Goal: Check status: Check status

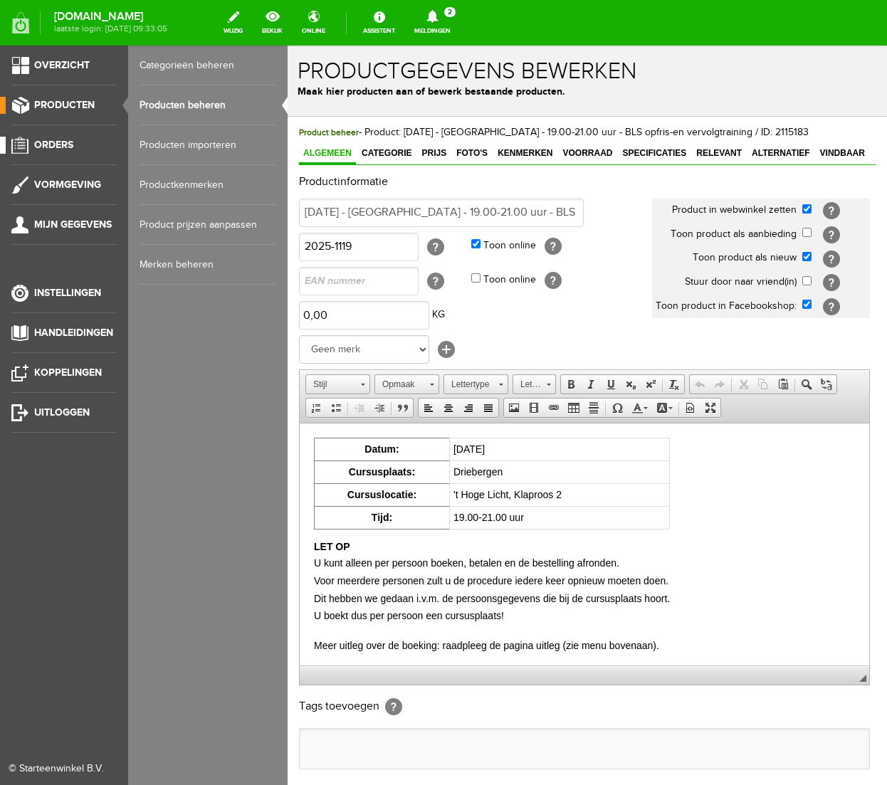
click at [61, 144] on span "Orders" at bounding box center [53, 145] width 39 height 12
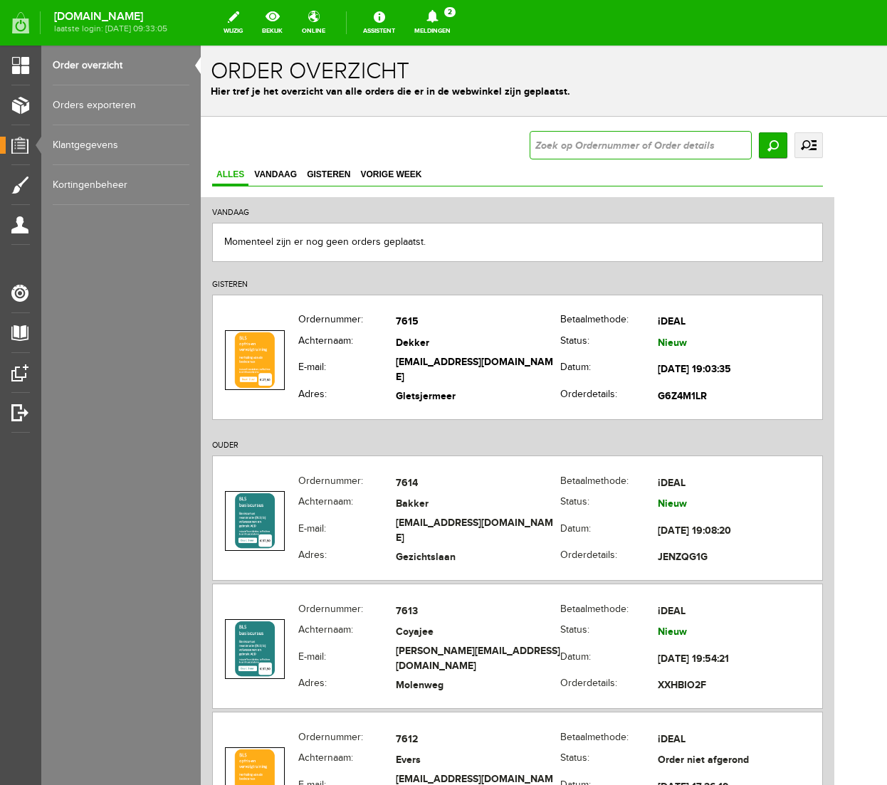
click at [714, 137] on input "text" at bounding box center [640, 145] width 222 height 28
type input "7416"
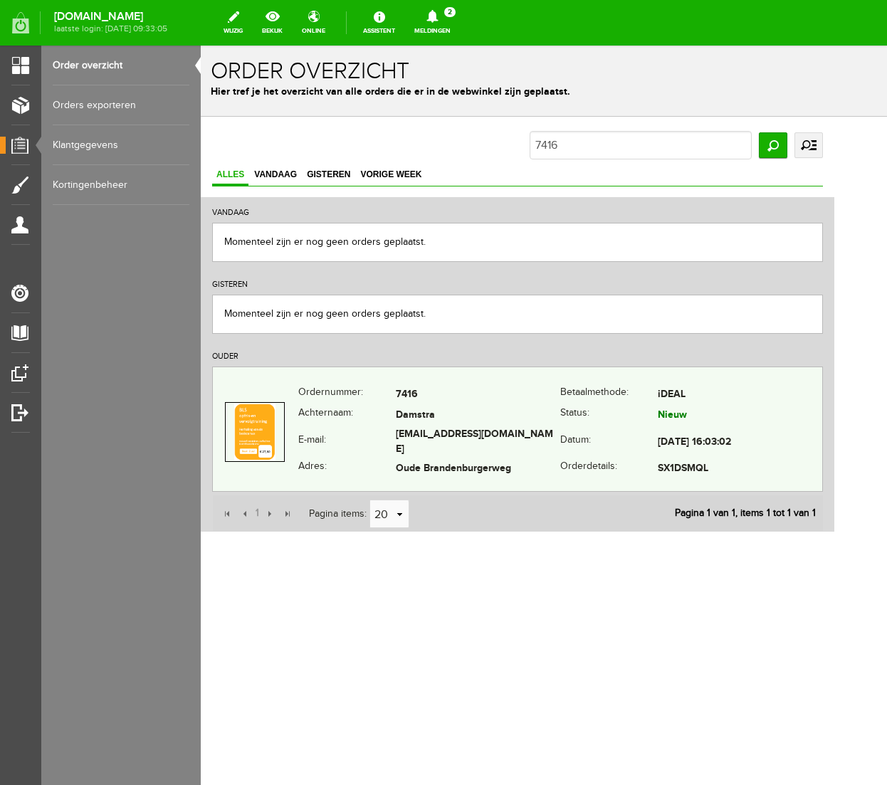
click at [494, 433] on td "[EMAIL_ADDRESS][DOMAIN_NAME]" at bounding box center [478, 442] width 164 height 33
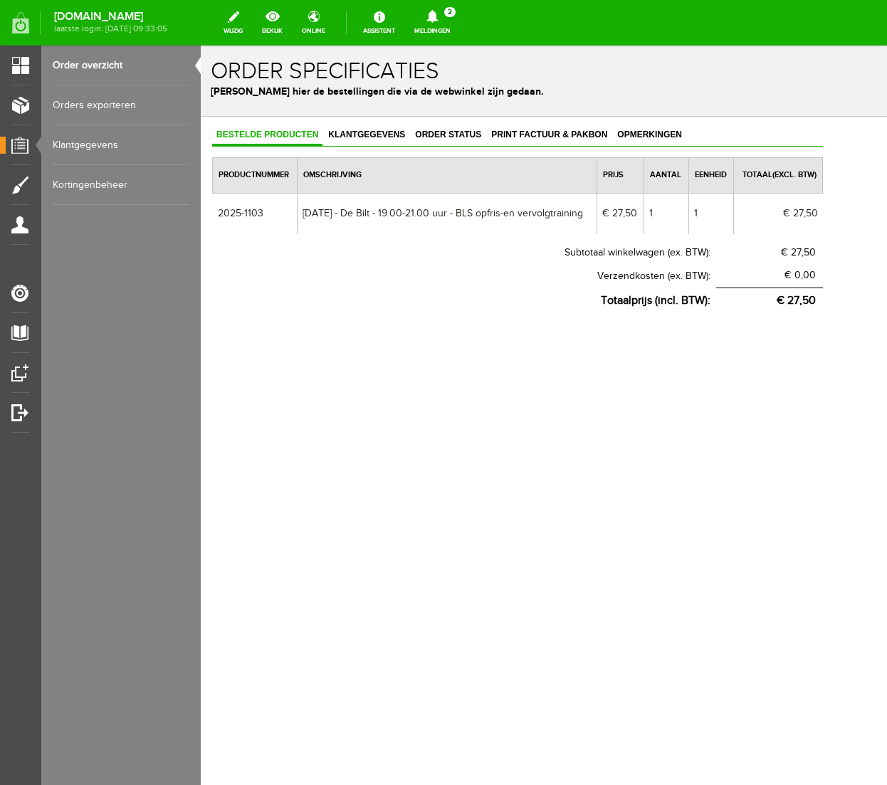
click at [89, 63] on link "Order overzicht" at bounding box center [121, 66] width 137 height 40
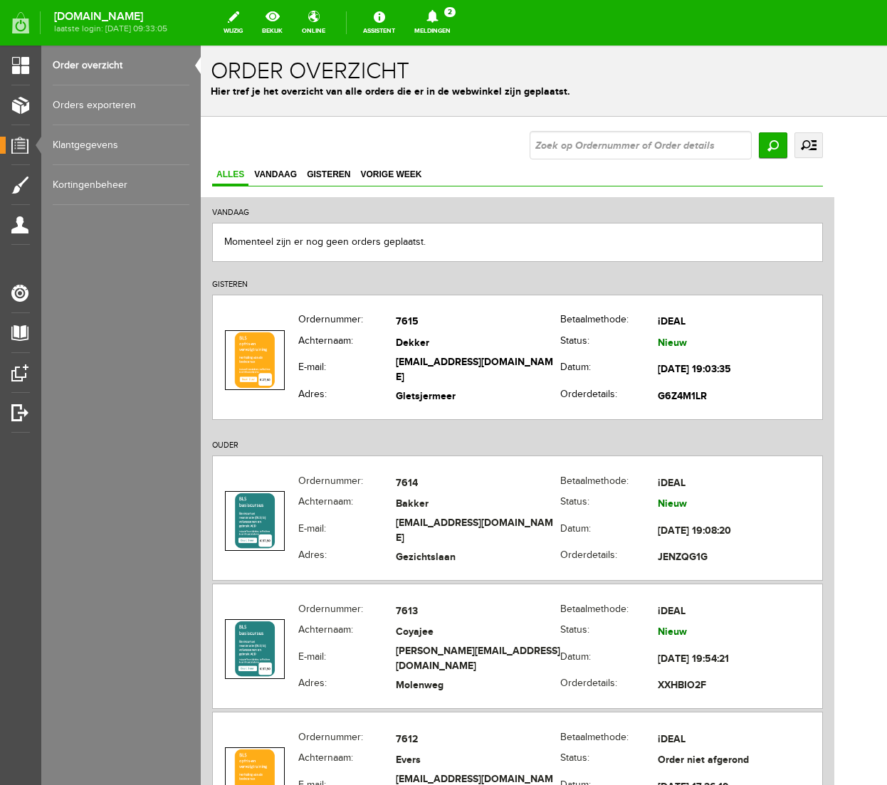
click at [751, 143] on input "text" at bounding box center [640, 145] width 222 height 28
type input "7415"
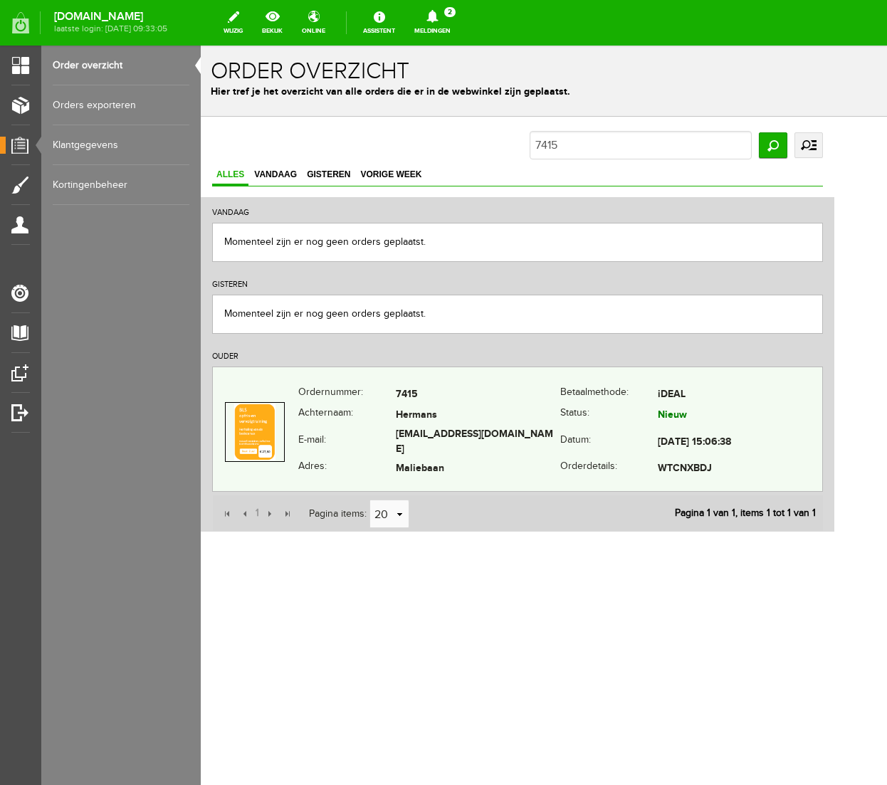
click at [548, 440] on td "[EMAIL_ADDRESS][DOMAIN_NAME]" at bounding box center [478, 442] width 164 height 33
